Goal: Transaction & Acquisition: Purchase product/service

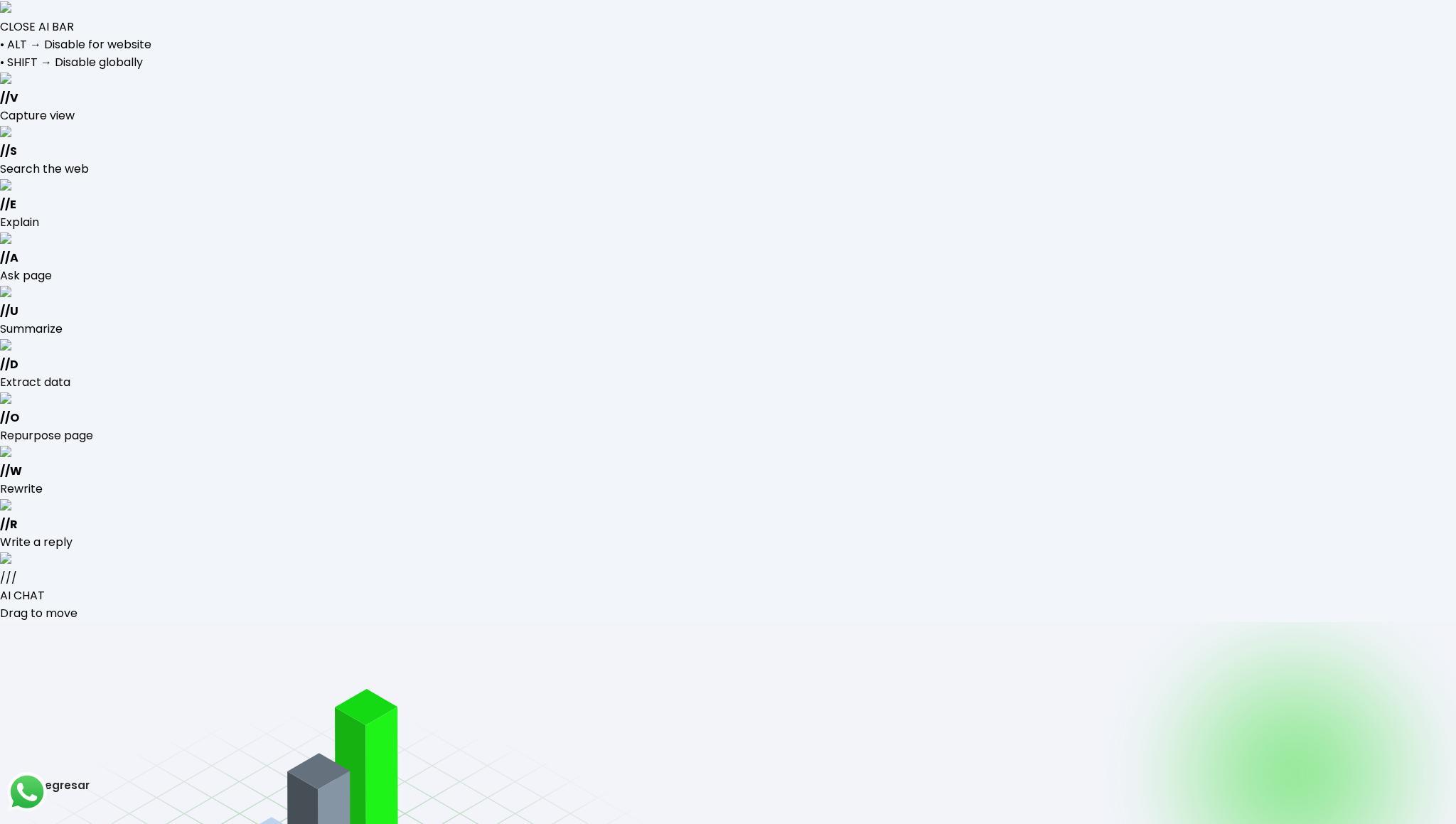
type input "[EMAIL_ADDRESS][DOMAIN_NAME]"
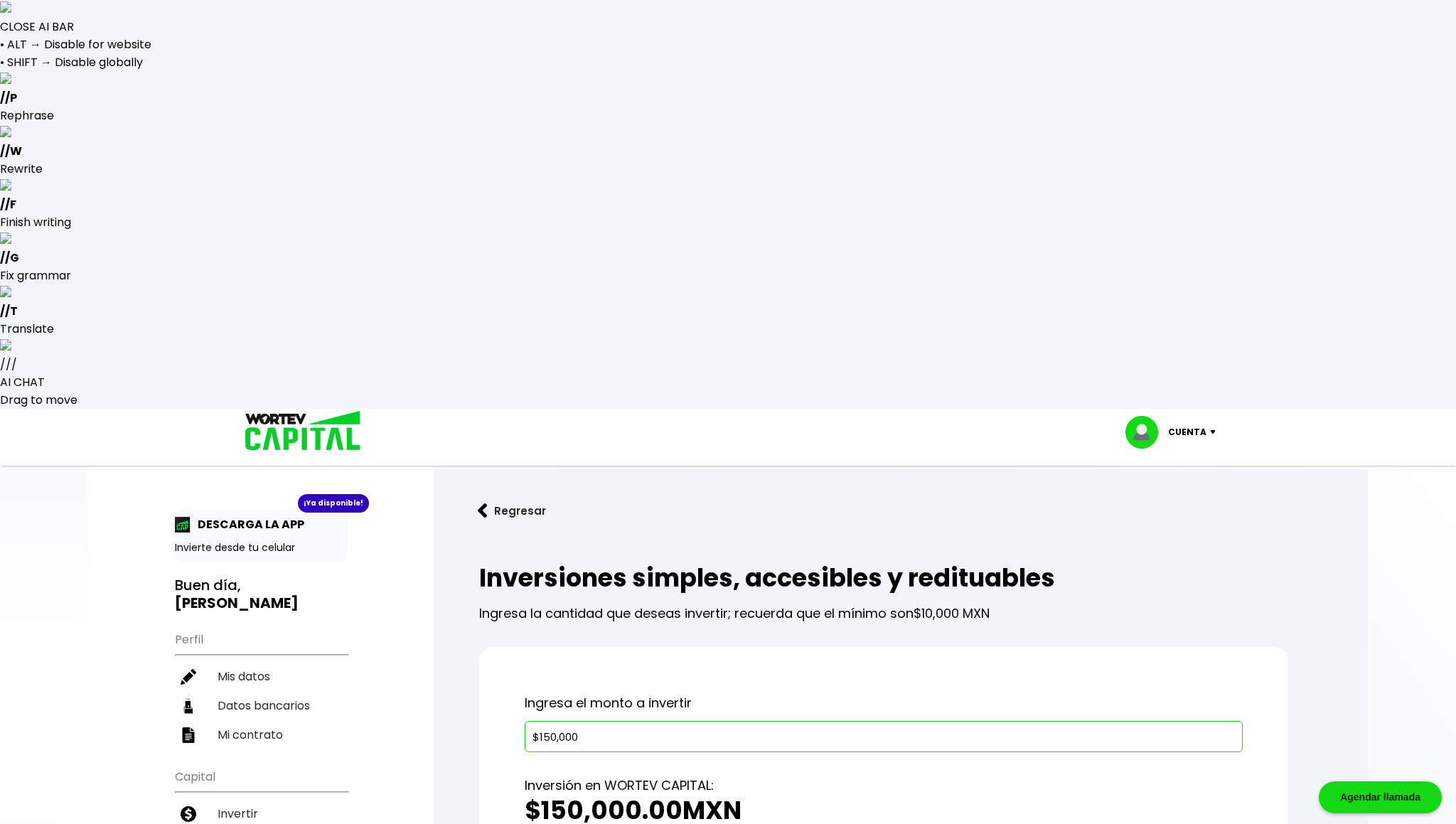
type input "$150,000"
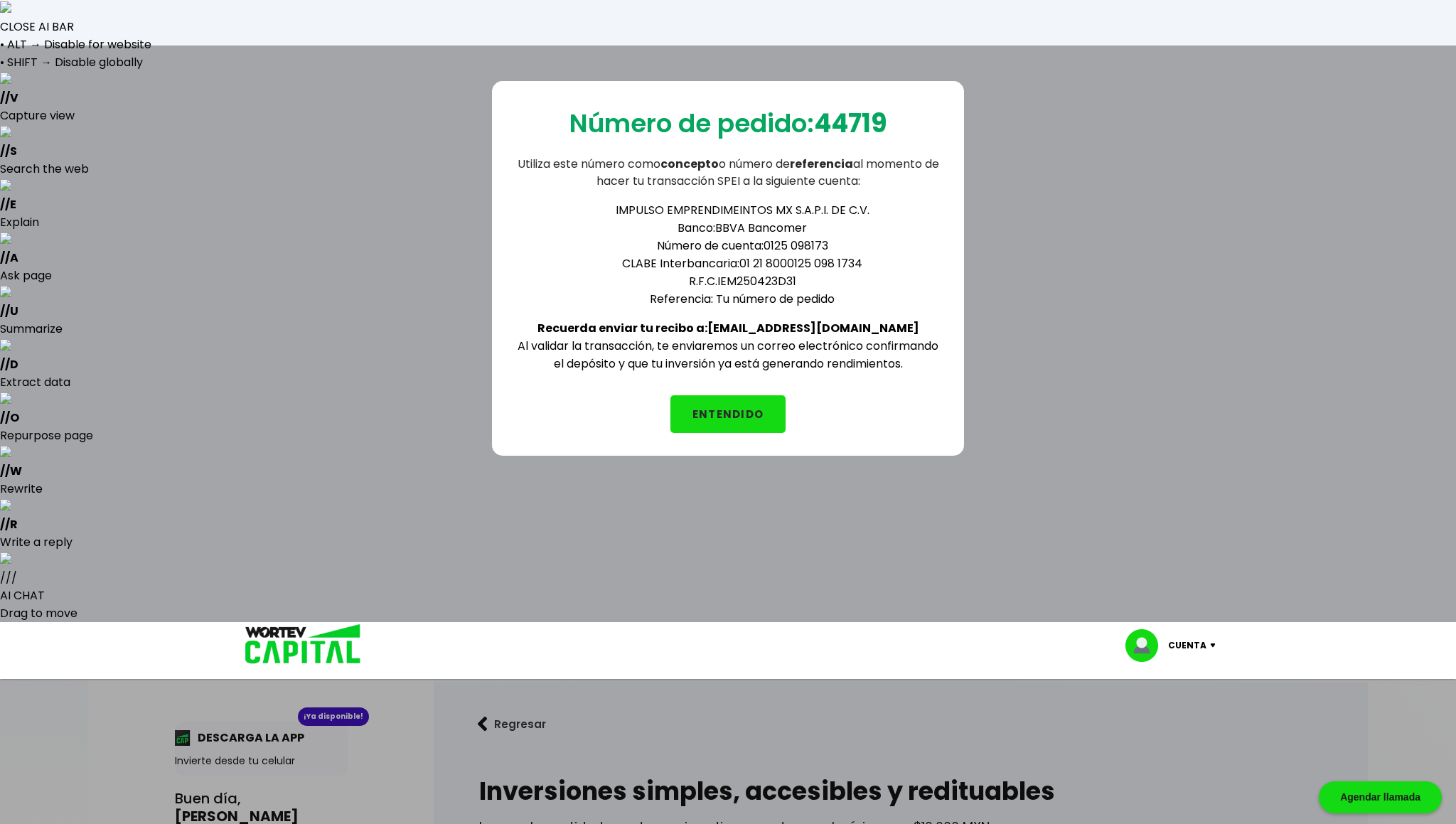
click at [735, 407] on button "ENTENDIDO" at bounding box center [728, 413] width 115 height 38
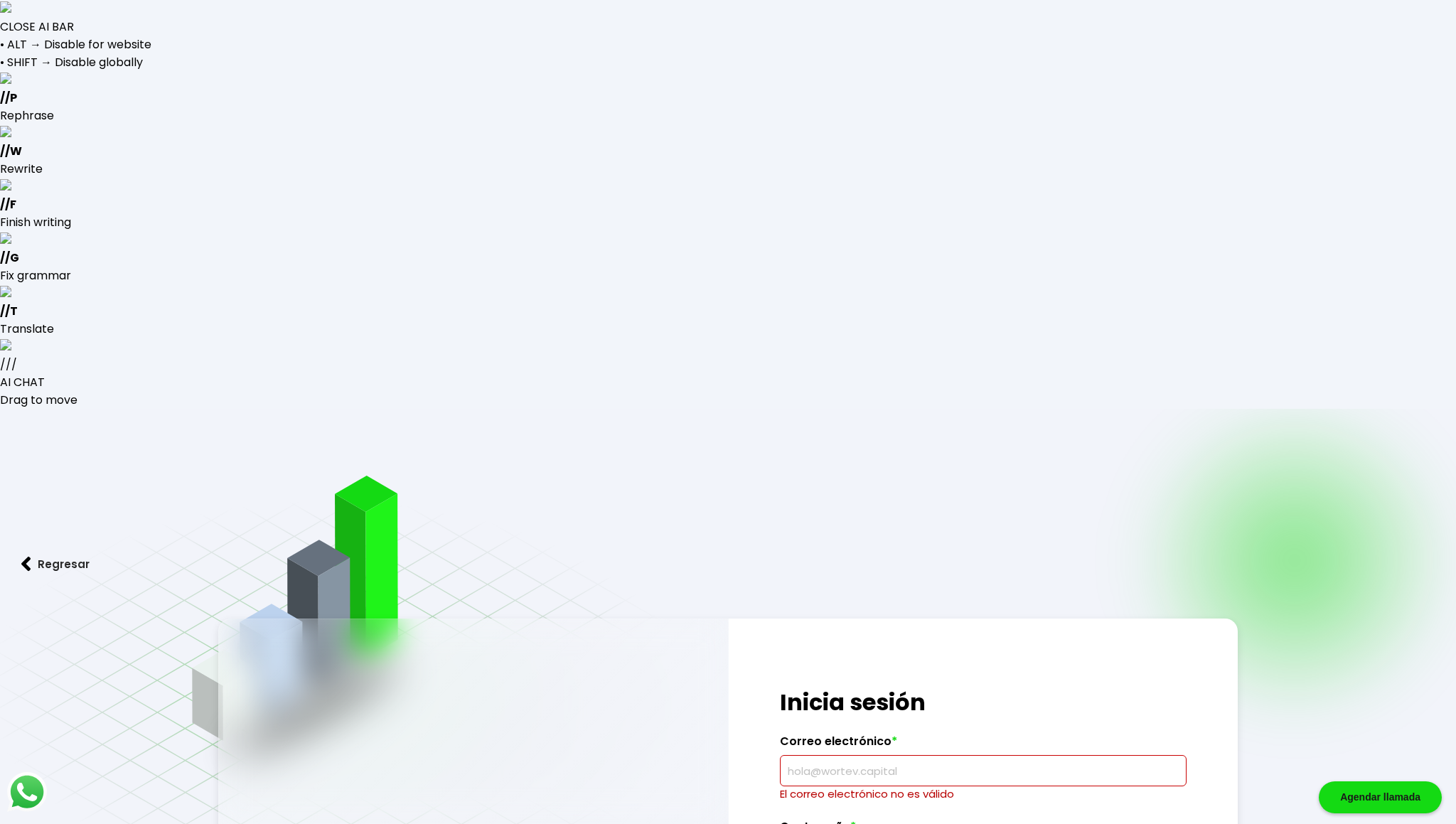
type input "[EMAIL_ADDRESS][DOMAIN_NAME]"
